Goal: Find specific page/section: Find specific page/section

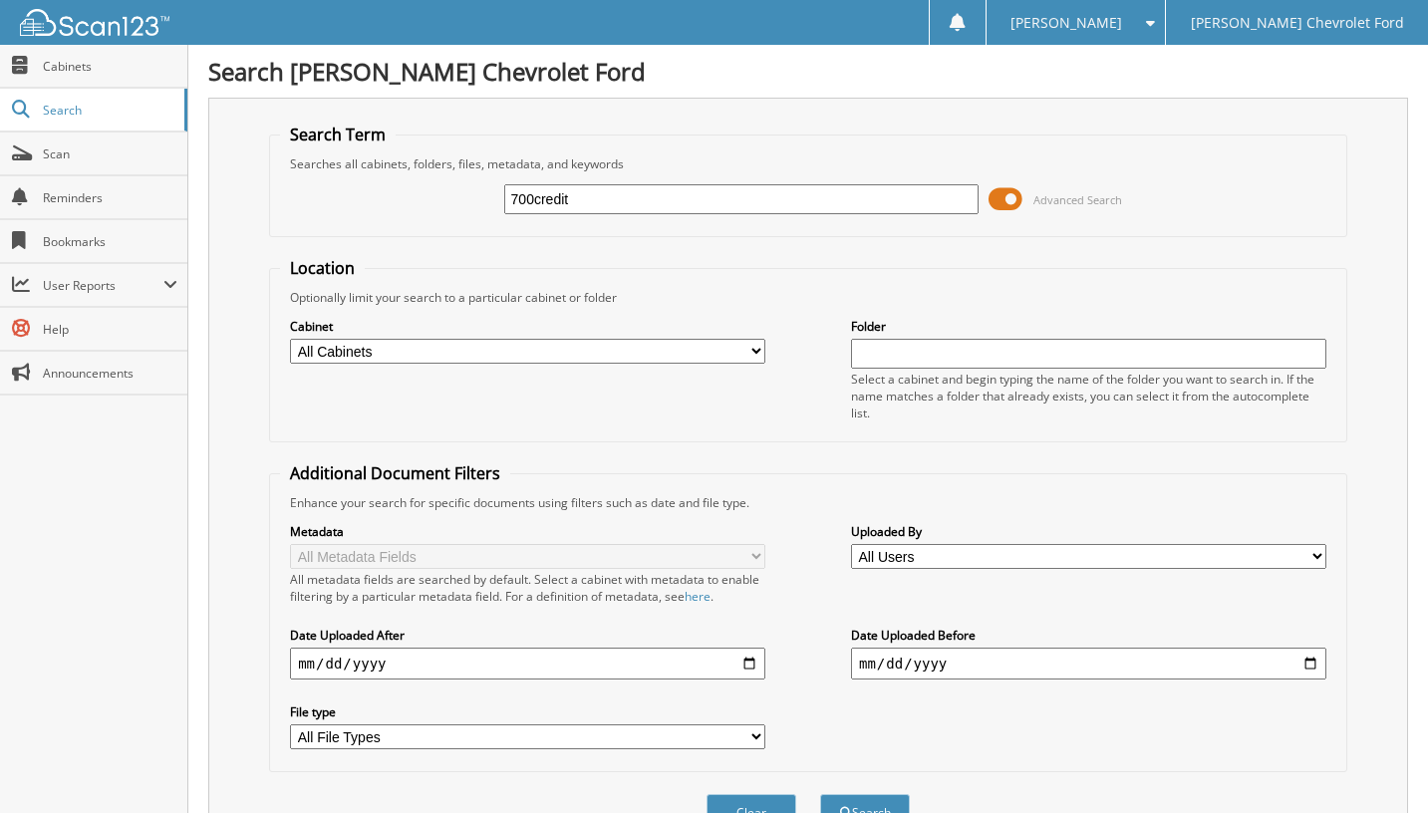
click at [824, 180] on div "700credit Advanced Search" at bounding box center [808, 199] width 1056 height 54
click at [813, 185] on input "700credit" at bounding box center [741, 199] width 475 height 30
click at [820, 794] on button "Search" at bounding box center [865, 812] width 90 height 37
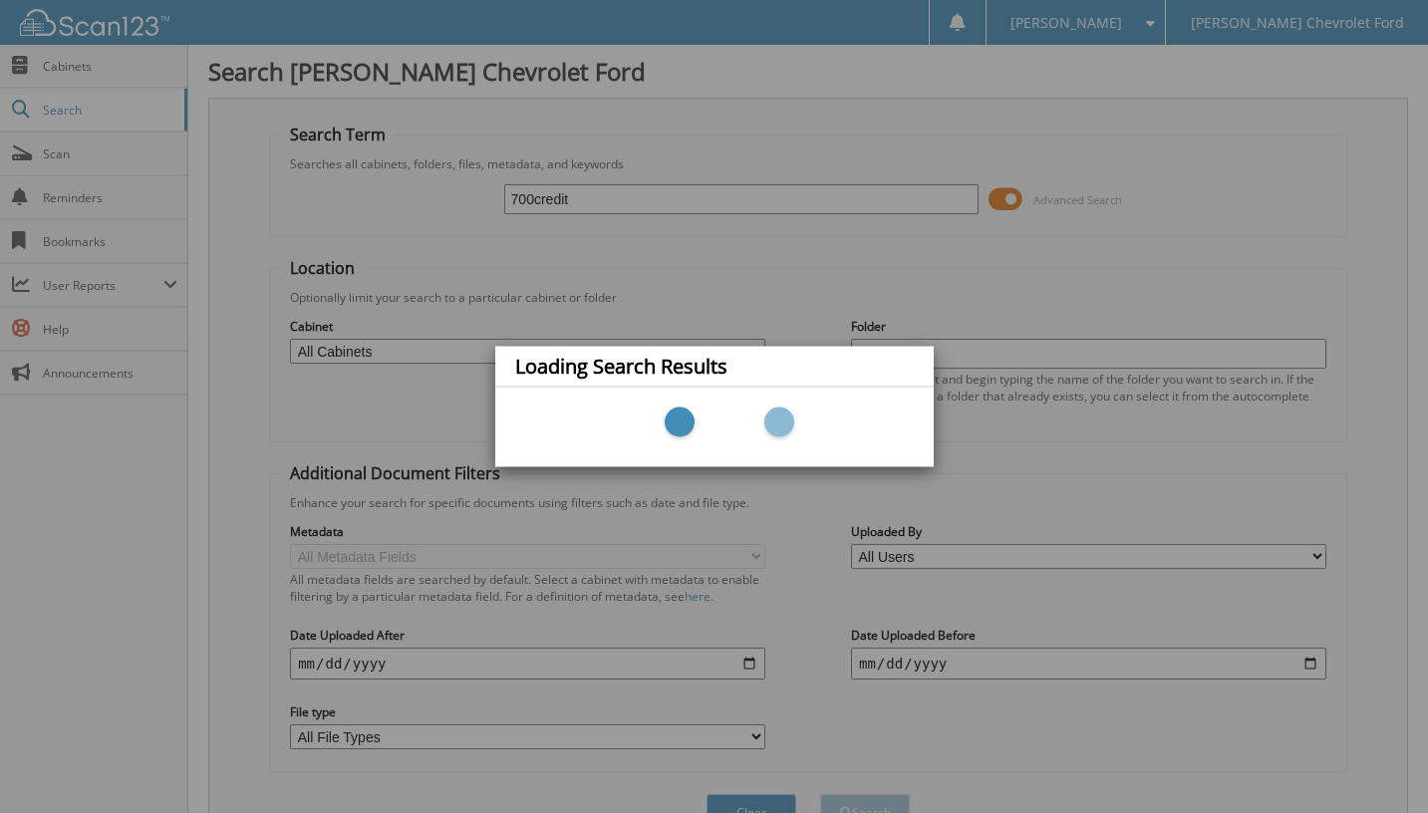
type input "700credit."
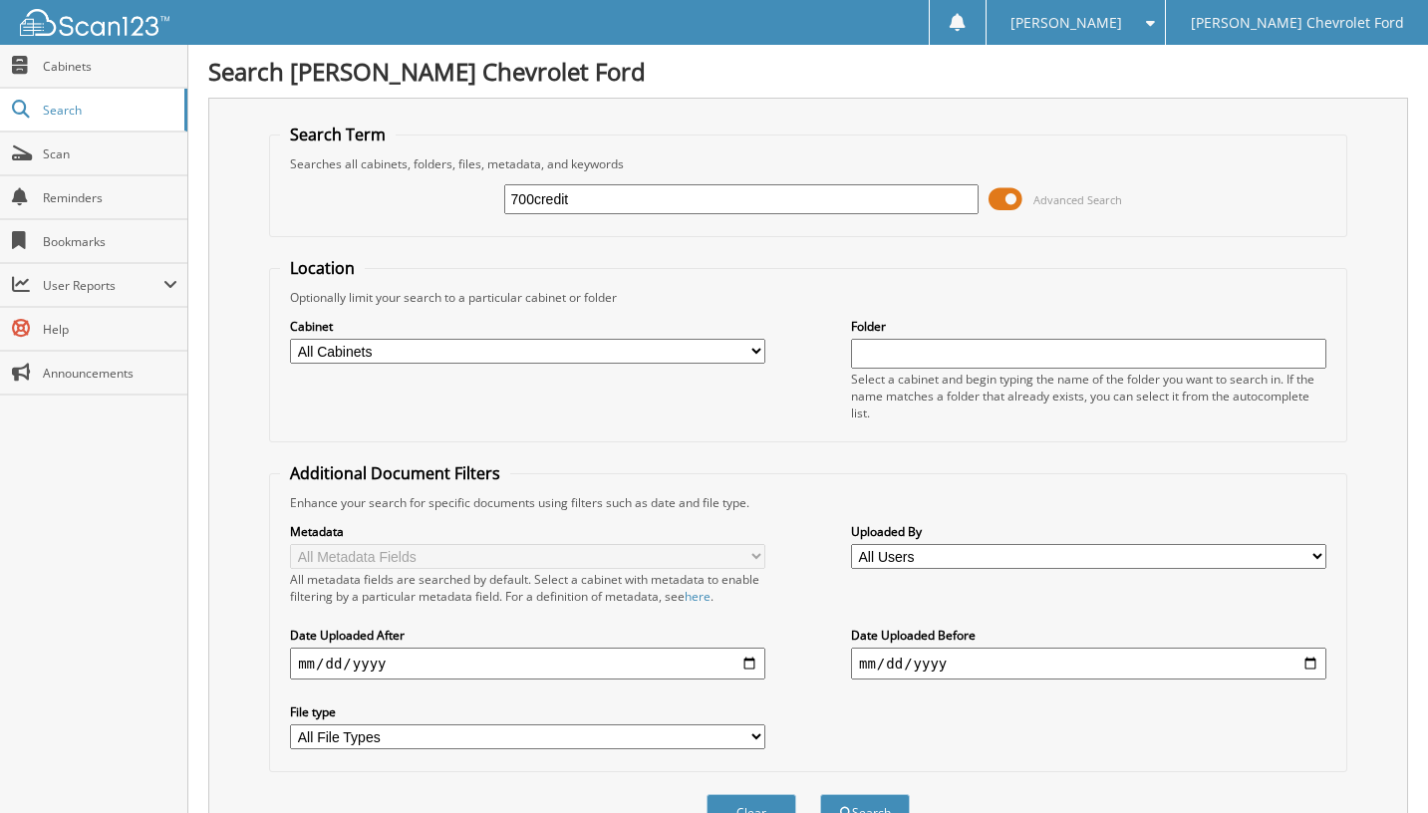
click at [1010, 198] on span at bounding box center [1005, 199] width 34 height 30
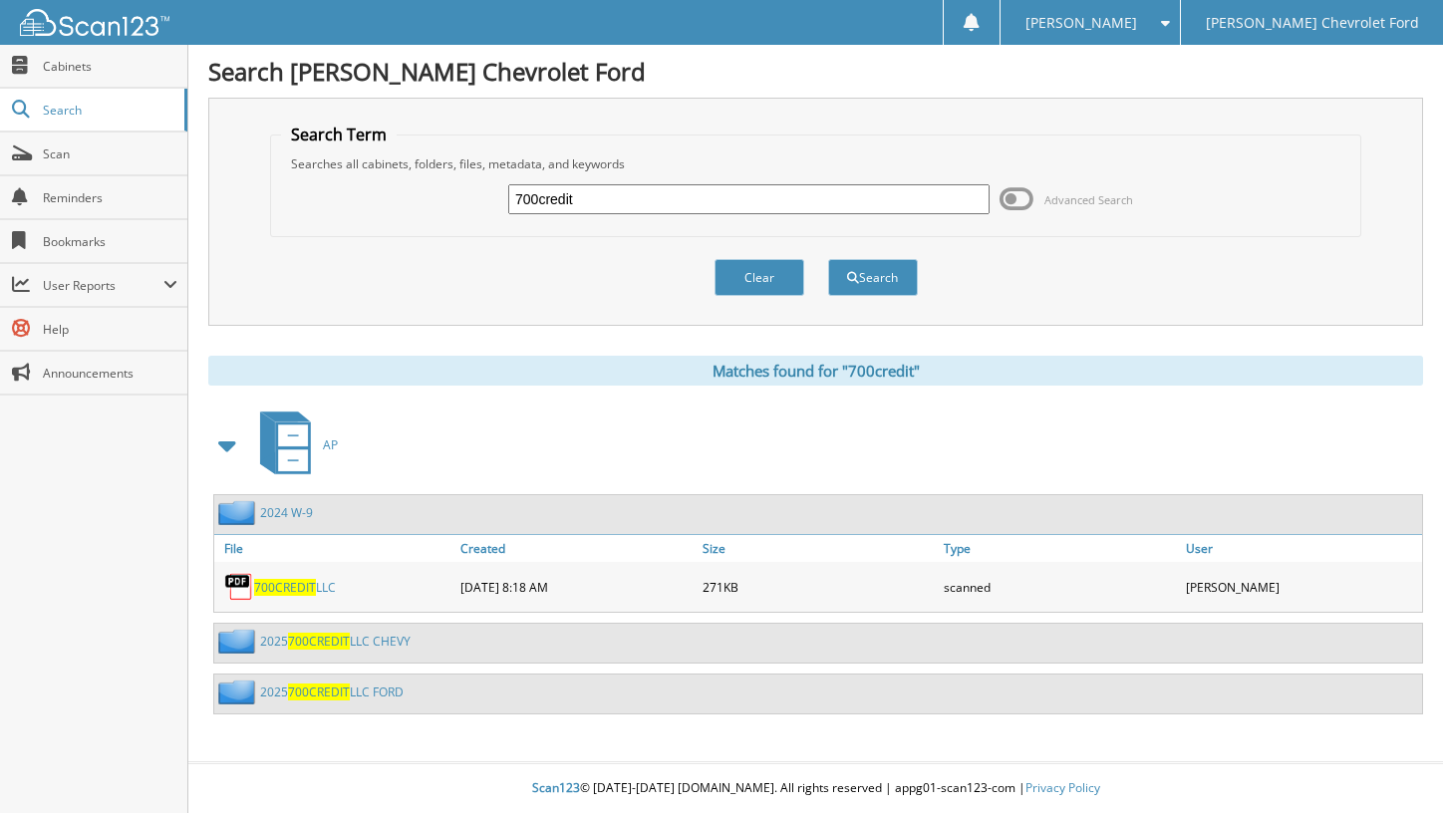
click at [315, 589] on link "700CREDIT LLC" at bounding box center [295, 587] width 82 height 17
